Goal: Check status: Check status

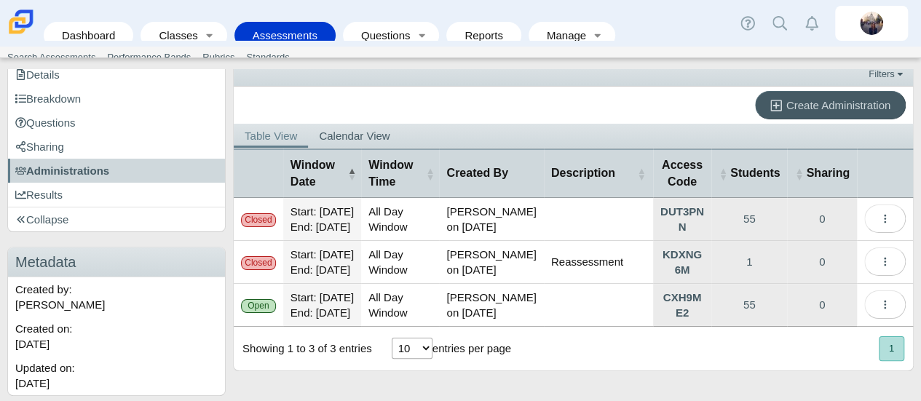
scroll to position [168, 0]
click at [680, 292] on link "CXH9ME2" at bounding box center [682, 305] width 58 height 42
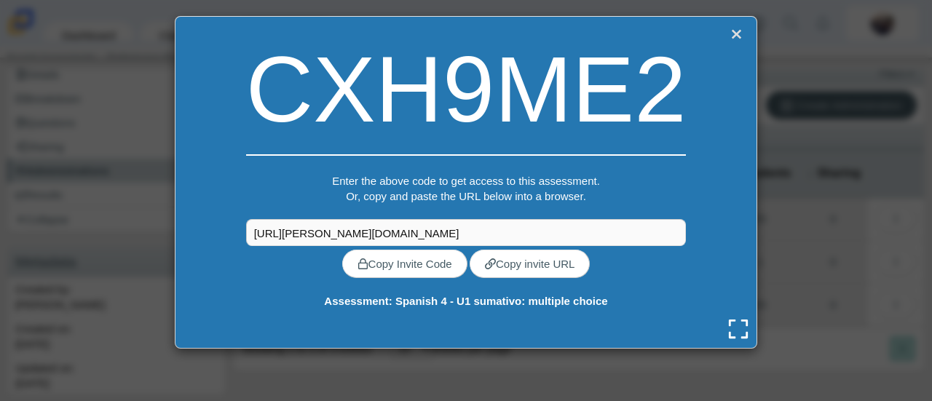
click at [730, 34] on link "Close" at bounding box center [736, 34] width 19 height 20
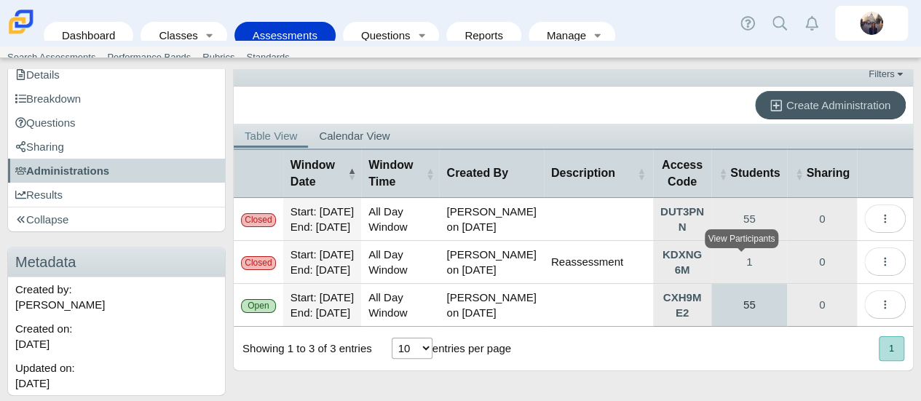
click at [753, 294] on link "55" at bounding box center [750, 305] width 76 height 42
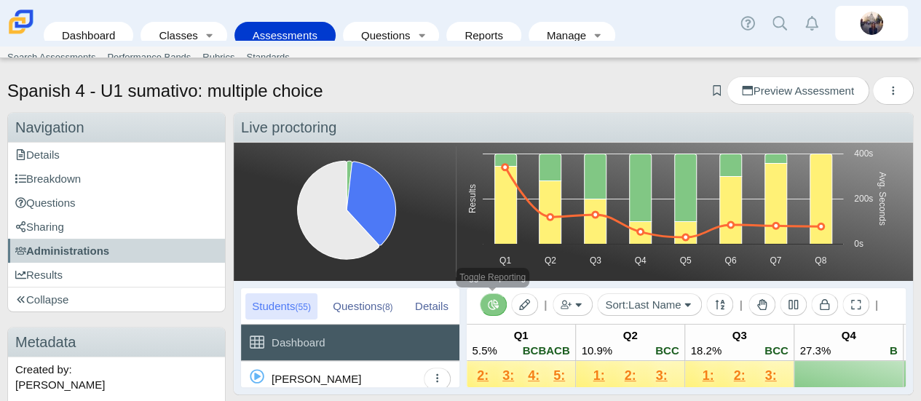
click at [491, 305] on icon "Toggle Reporting" at bounding box center [493, 304] width 11 height 10
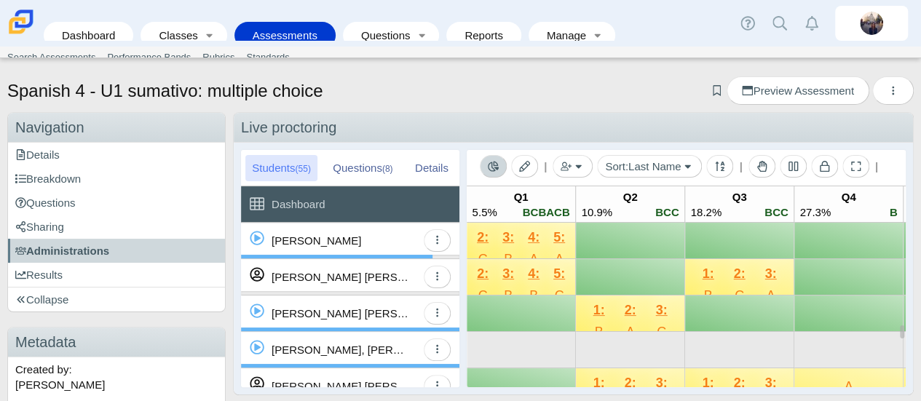
scroll to position [291, 0]
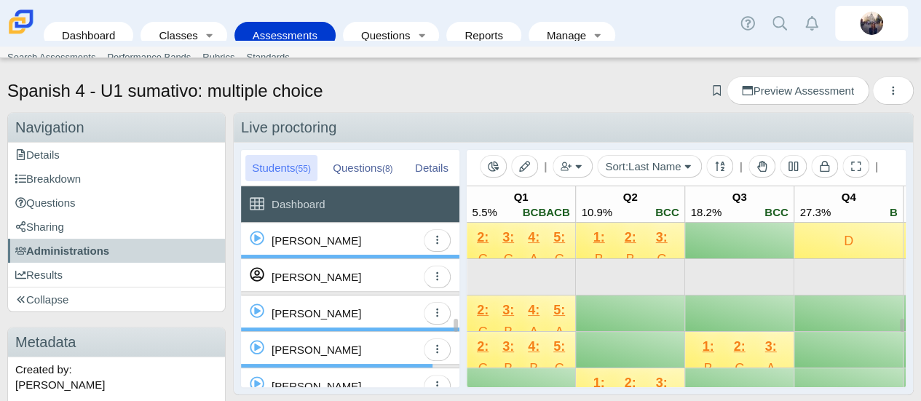
scroll to position [291, 0]
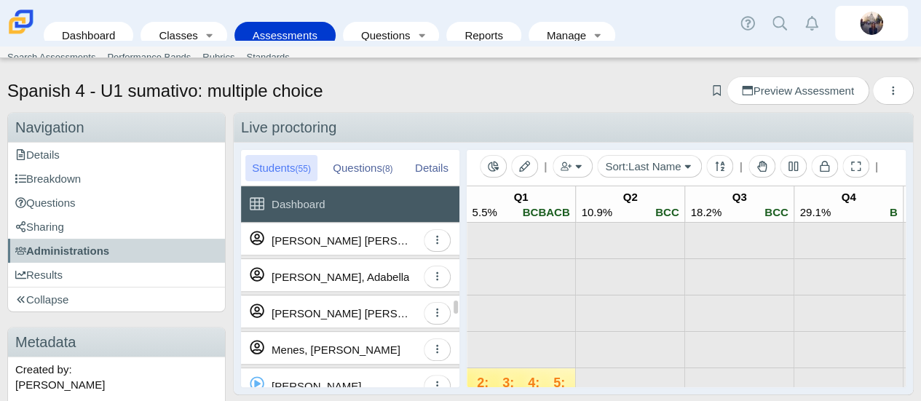
scroll to position [1020, 0]
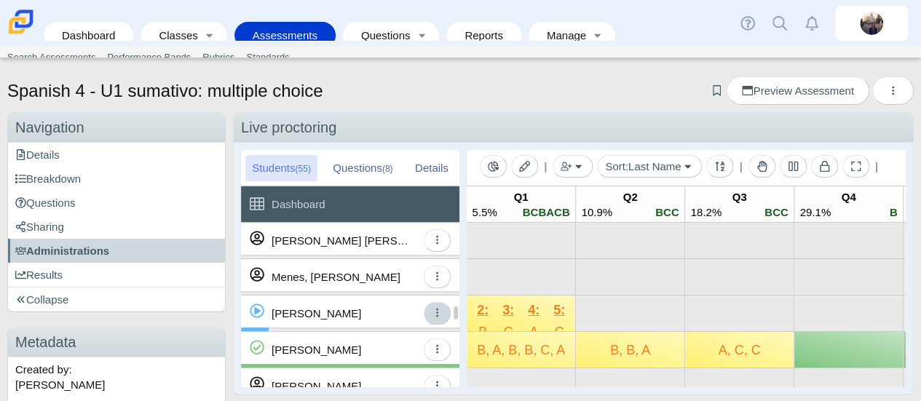
click at [436, 316] on icon "button" at bounding box center [437, 313] width 2 height 9
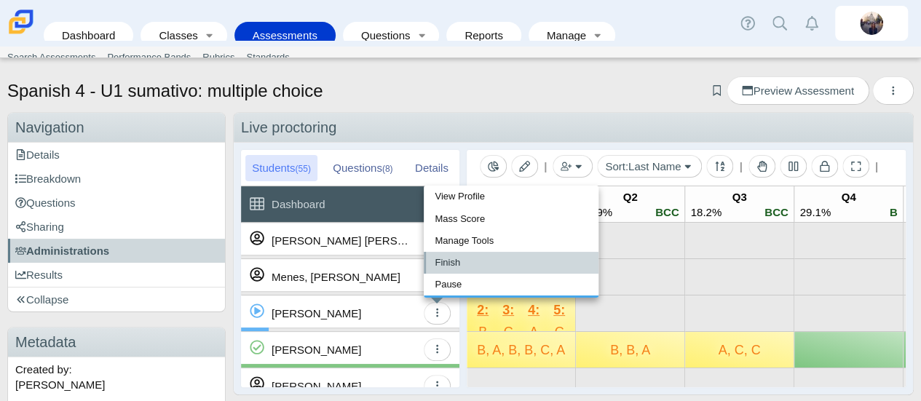
click at [452, 267] on link "Finish" at bounding box center [511, 263] width 175 height 22
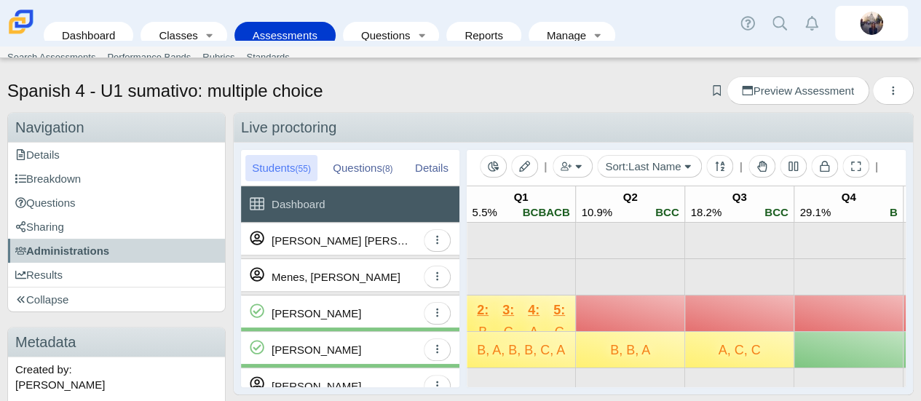
scroll to position [947, 0]
